Goal: Check status: Check status

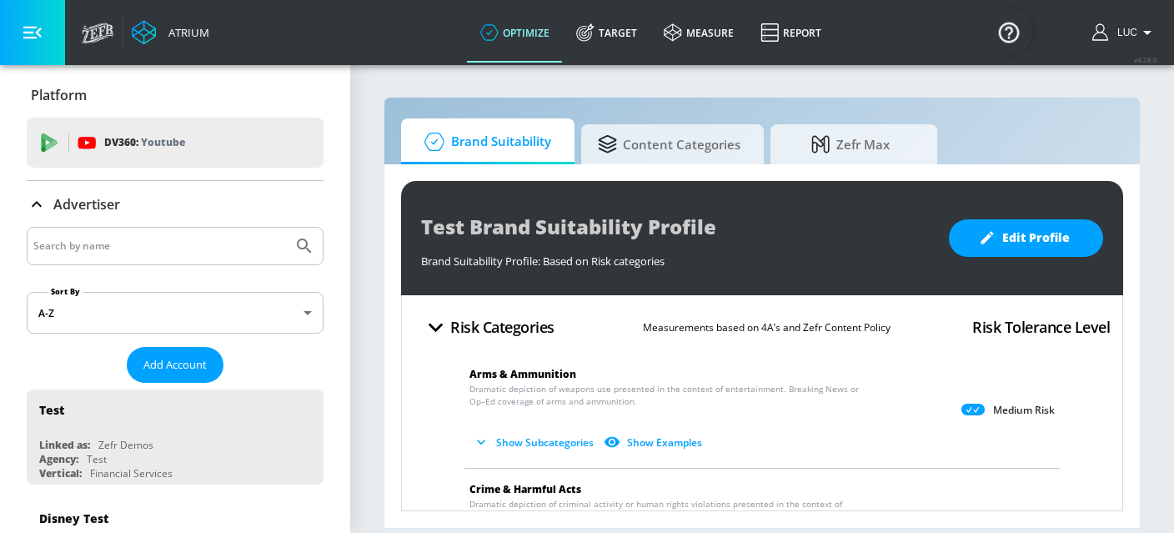
click at [70, 256] on input "Search by name" at bounding box center [159, 246] width 253 height 22
type input "Publicis_Mars_AMEA"
click at [311, 240] on icon "Submit Search" at bounding box center [304, 246] width 20 height 20
click at [172, 243] on input "Publicis_Mars_AMEA" at bounding box center [159, 246] width 253 height 22
click at [252, 324] on body "Atrium optimize Target measure Report optimize Target measure Report v 4.28.0 L…" at bounding box center [587, 266] width 1174 height 533
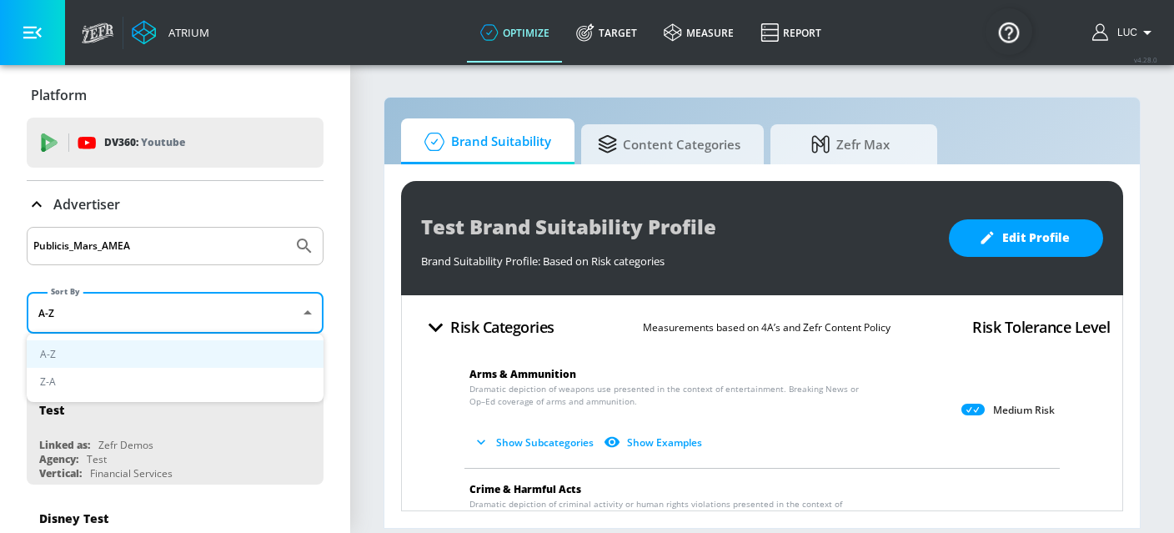
click at [357, 292] on div at bounding box center [587, 266] width 1174 height 533
